Goal: Download file/media

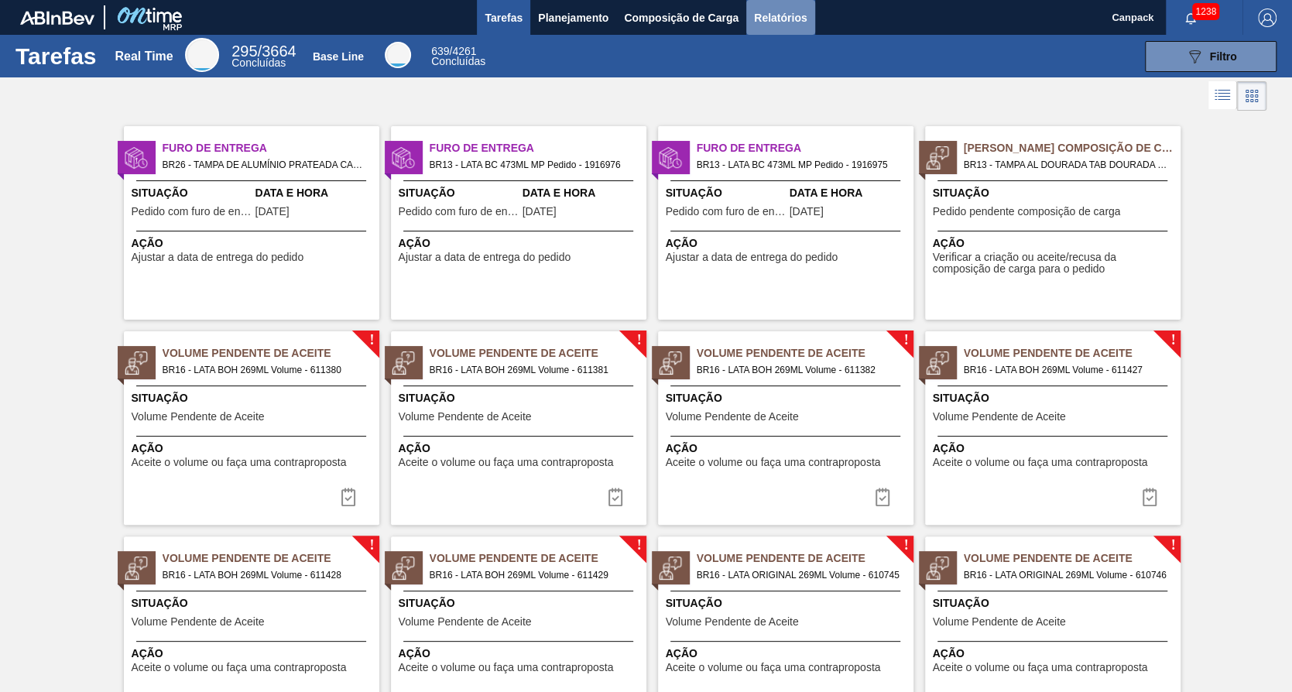
click at [804, 22] on span "Relatórios" at bounding box center [780, 18] width 53 height 19
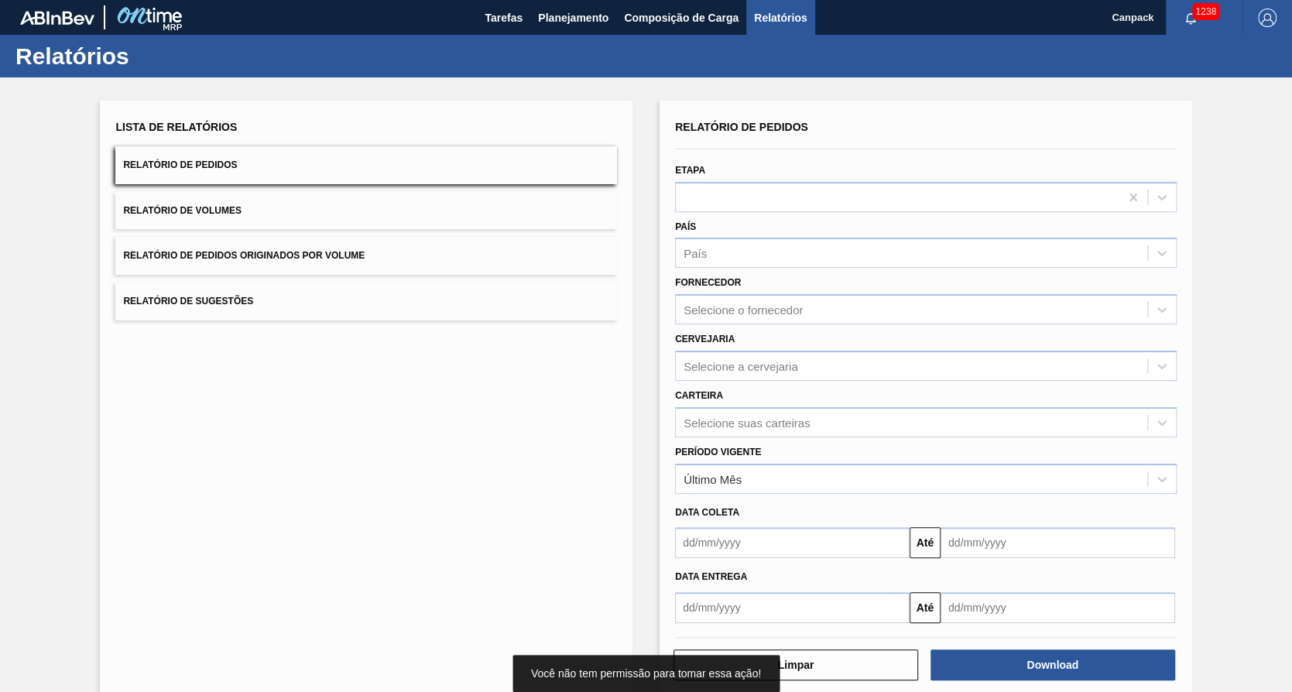
scroll to position [22, 0]
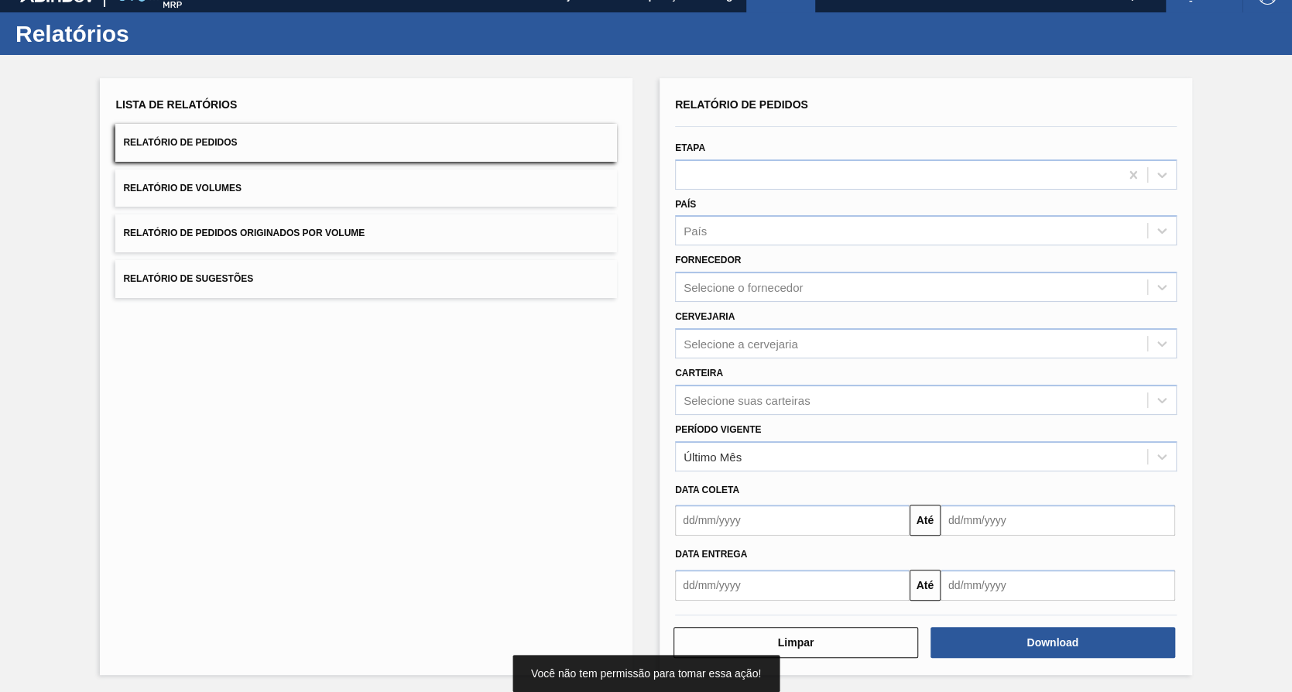
click at [770, 509] on input "text" at bounding box center [792, 520] width 235 height 31
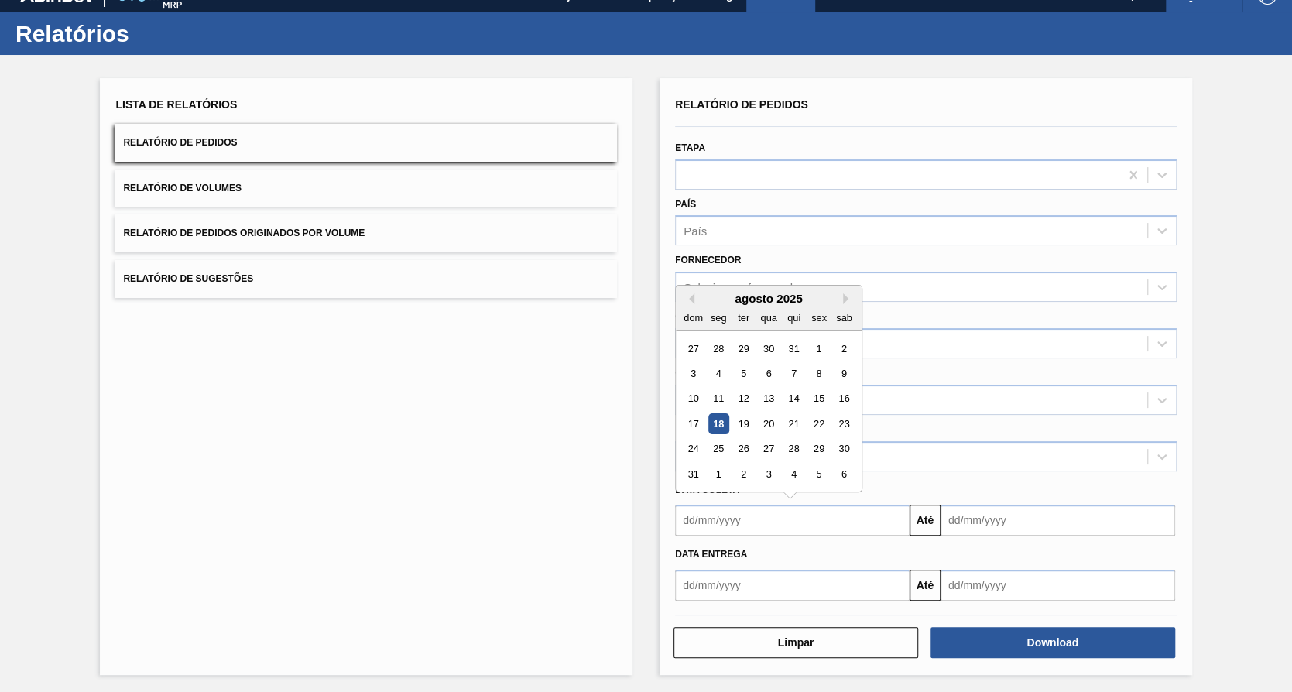
click at [721, 424] on div "18" at bounding box center [718, 423] width 21 height 21
type input "[DATE]"
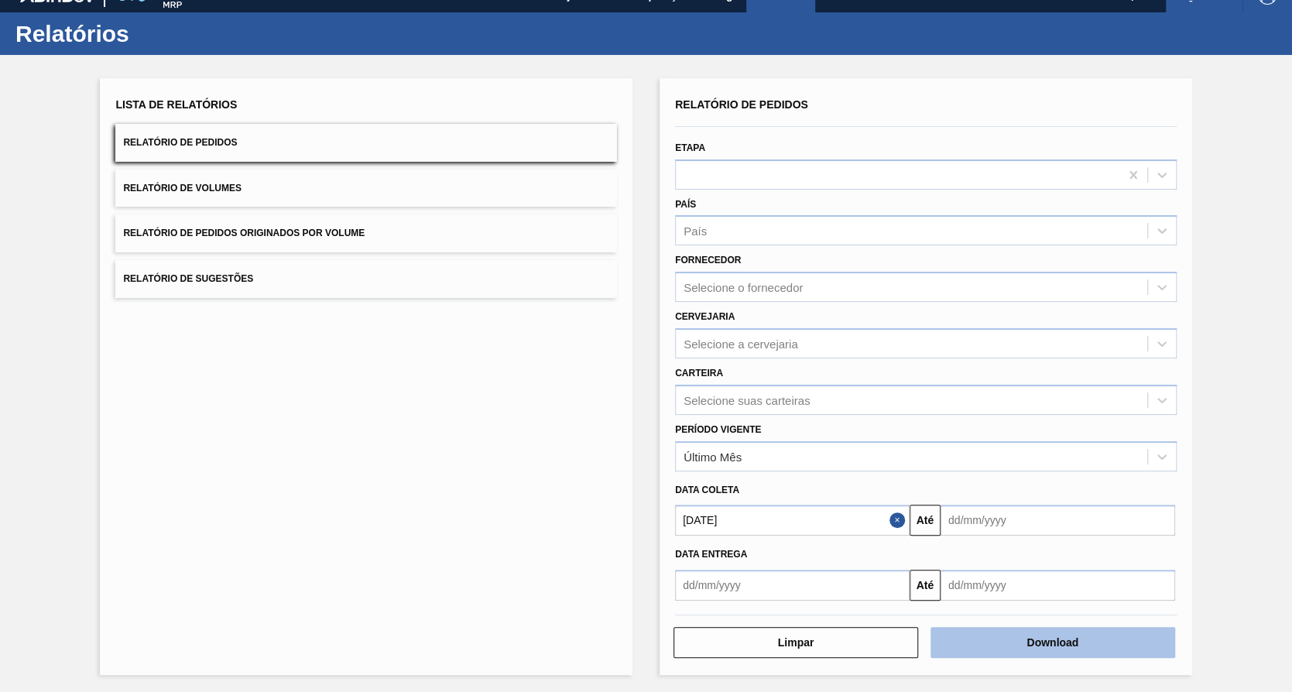
click at [960, 646] on button "Download" at bounding box center [1053, 642] width 245 height 31
click at [991, 627] on button "Download" at bounding box center [1053, 642] width 245 height 31
